Goal: Entertainment & Leisure: Consume media (video, audio)

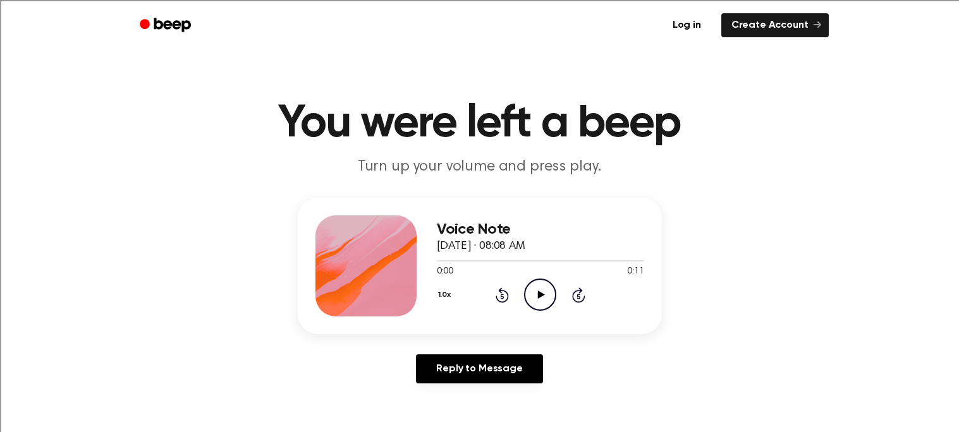
click at [533, 291] on icon "Play Audio" at bounding box center [540, 295] width 32 height 32
drag, startPoint x: 477, startPoint y: 257, endPoint x: 434, endPoint y: 258, distance: 42.4
click at [434, 258] on div "Voice Note October 6, 2025 · 08:08 AM 0:02 0:11 Your browser does not support t…" at bounding box center [480, 266] width 364 height 137
click at [530, 293] on icon "Pause Audio" at bounding box center [540, 295] width 32 height 32
click at [499, 291] on icon at bounding box center [502, 295] width 13 height 15
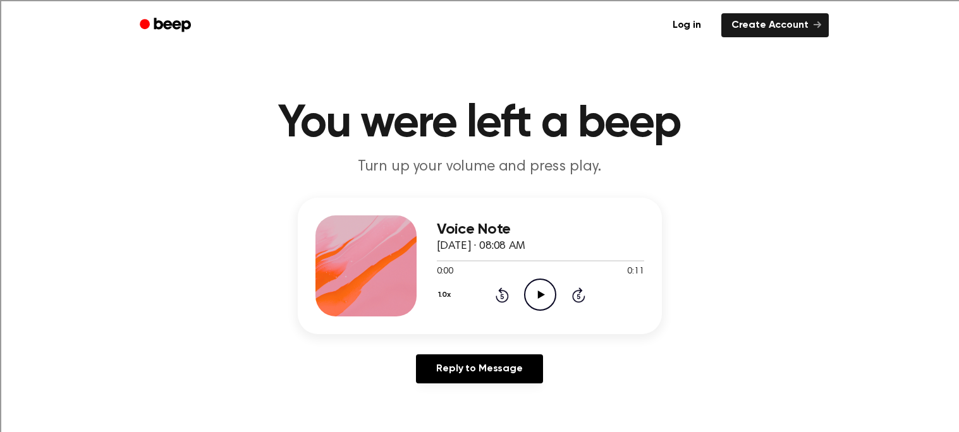
click at [537, 291] on icon "Play Audio" at bounding box center [540, 295] width 32 height 32
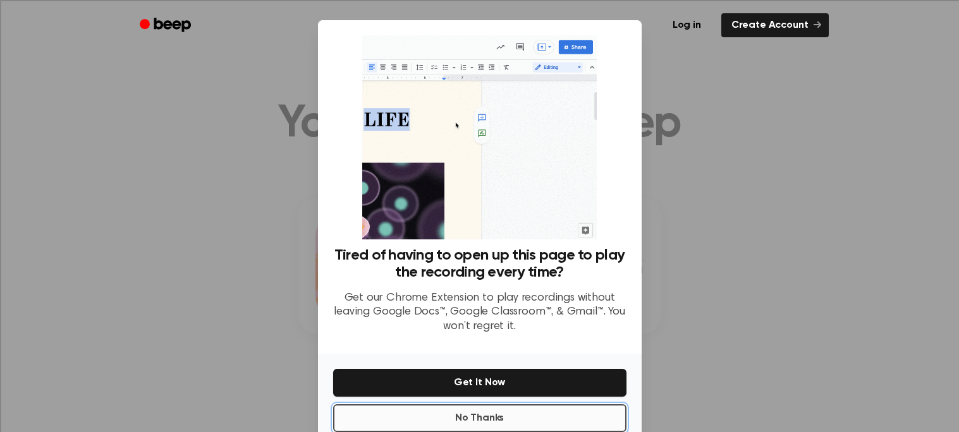
click at [477, 410] on button "No Thanks" at bounding box center [479, 419] width 293 height 28
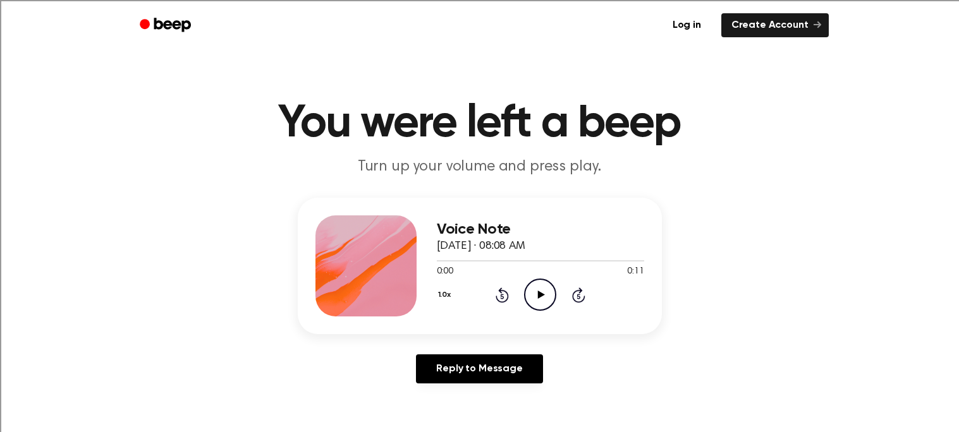
click at [535, 286] on icon "Play Audio" at bounding box center [540, 295] width 32 height 32
click at [536, 288] on icon "Play Audio" at bounding box center [540, 295] width 32 height 32
click at [545, 289] on icon "Play Audio" at bounding box center [540, 295] width 32 height 32
click at [543, 301] on icon "Play Audio" at bounding box center [540, 295] width 32 height 32
click at [534, 291] on icon "Play Audio" at bounding box center [540, 295] width 32 height 32
